Goal: Transaction & Acquisition: Purchase product/service

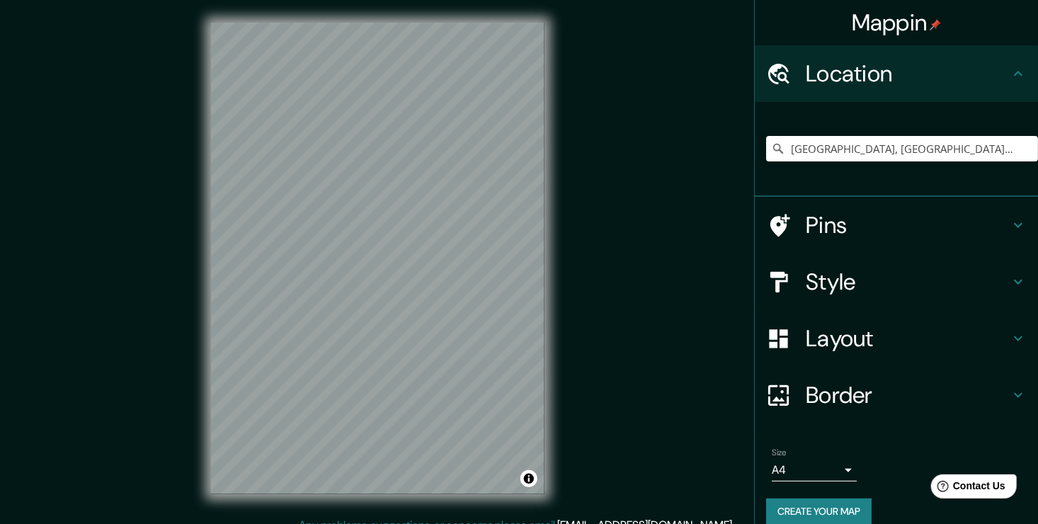
click at [827, 504] on button "Create your map" at bounding box center [819, 512] width 106 height 26
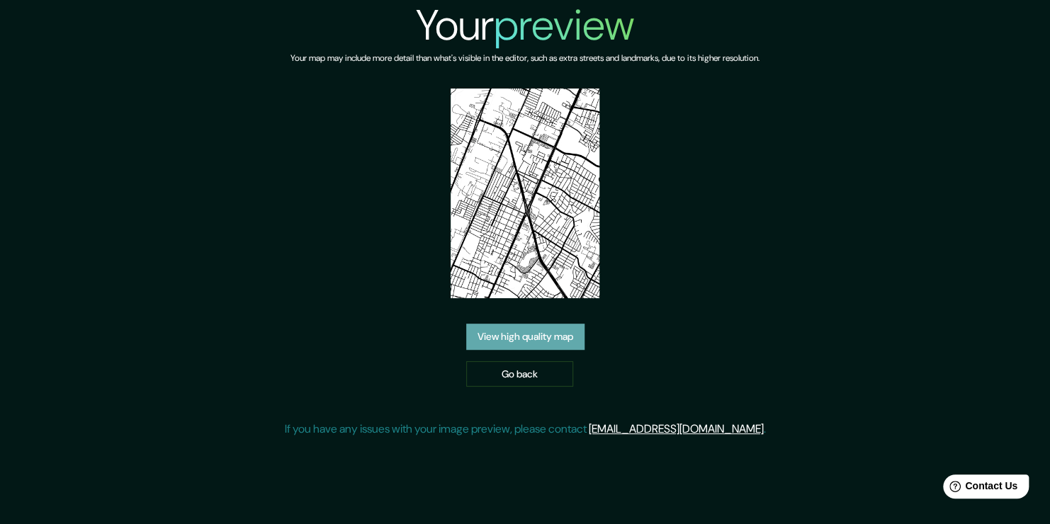
click at [530, 329] on link "View high quality map" at bounding box center [525, 337] width 118 height 26
